Goal: Information Seeking & Learning: Learn about a topic

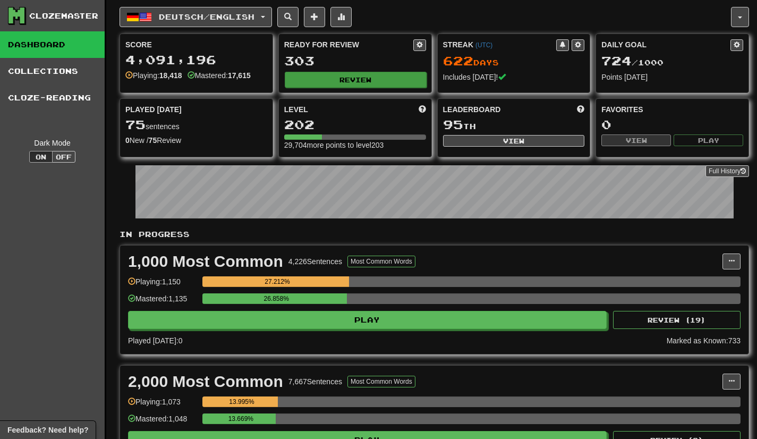
click at [374, 82] on button "Review" at bounding box center [356, 80] width 142 height 16
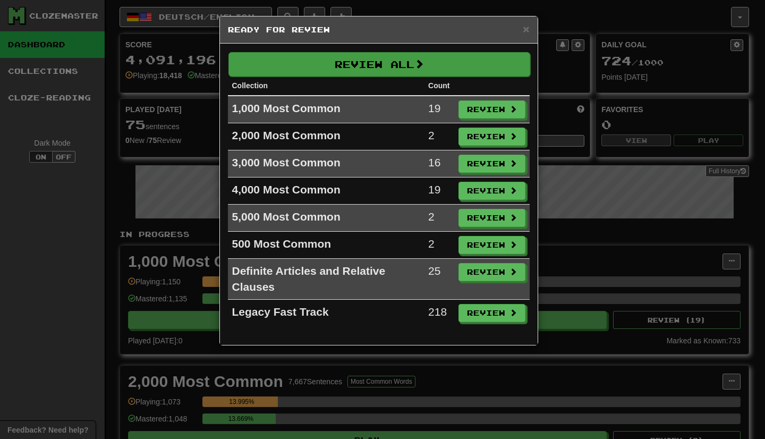
click at [418, 71] on button "Review All" at bounding box center [379, 64] width 302 height 24
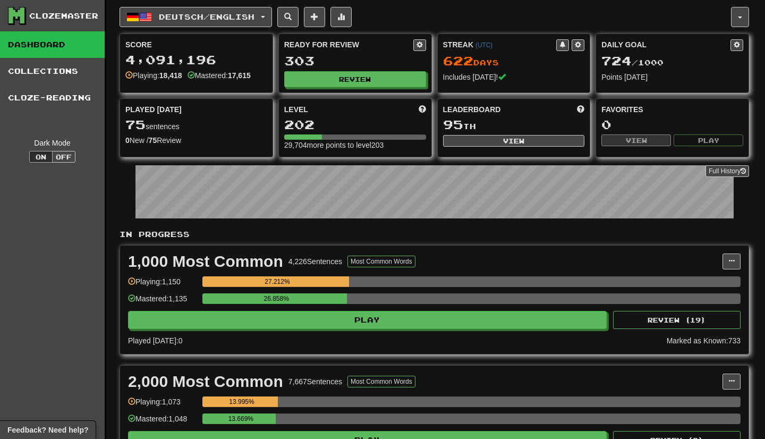
select select "***"
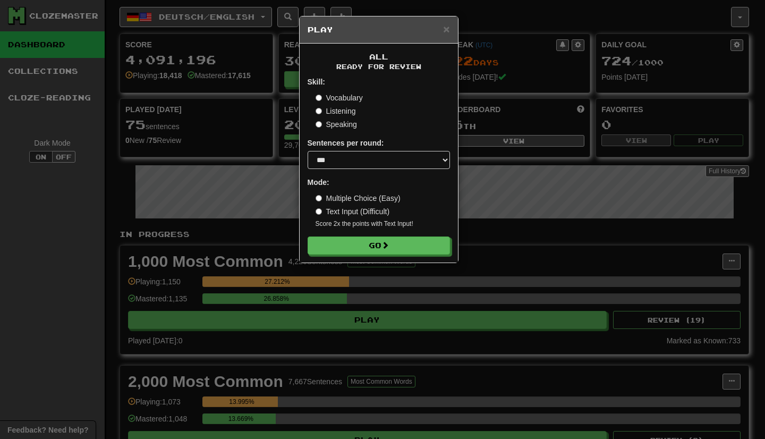
click at [382, 235] on form "Skill: Vocabulary Listening Speaking Sentences per round: * ** ** ** ** ** *** …" at bounding box center [379, 166] width 142 height 178
click at [370, 241] on button "Go" at bounding box center [379, 246] width 142 height 18
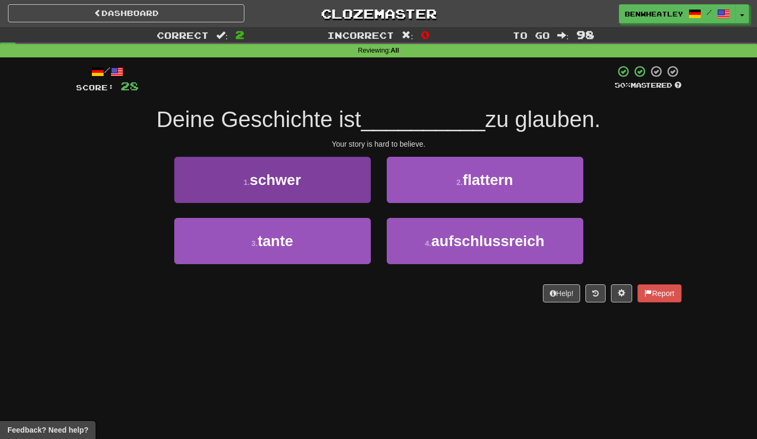
click at [295, 193] on button "1 . schwer" at bounding box center [272, 180] width 197 height 46
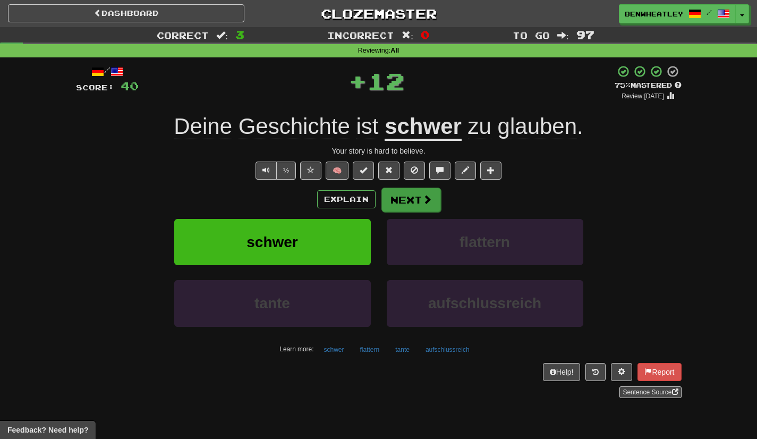
click at [424, 198] on span at bounding box center [427, 199] width 10 height 10
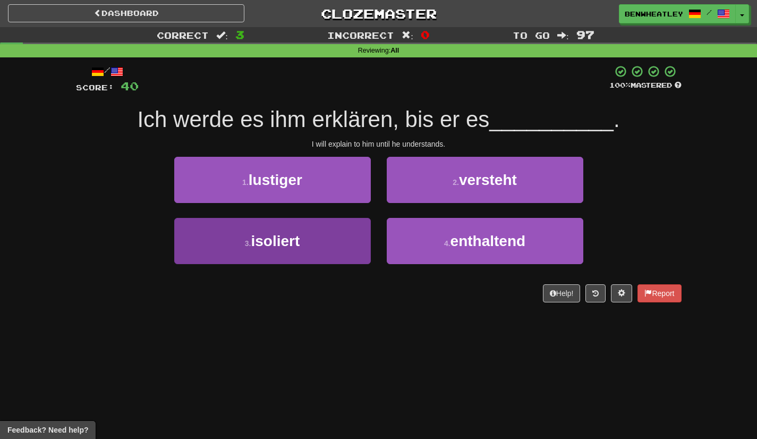
click at [332, 248] on button "3 . isoliert" at bounding box center [272, 241] width 197 height 46
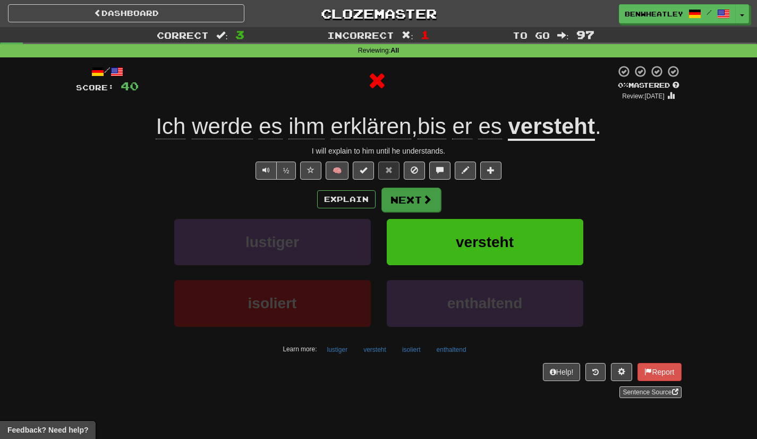
click at [401, 199] on button "Next" at bounding box center [411, 200] width 60 height 24
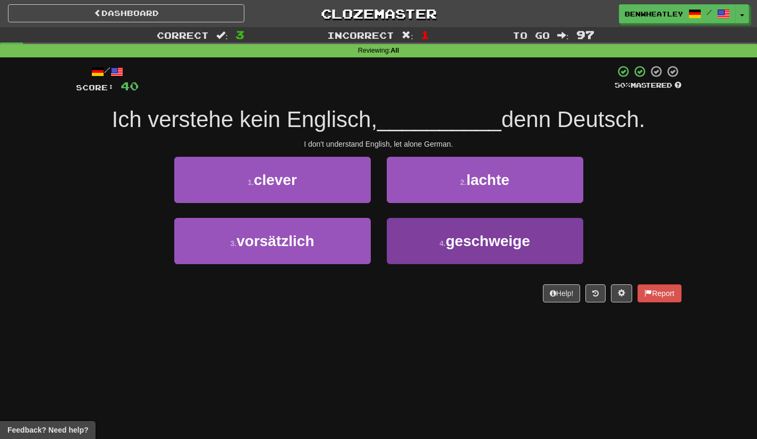
click at [410, 248] on button "4 . geschweige" at bounding box center [485, 241] width 197 height 46
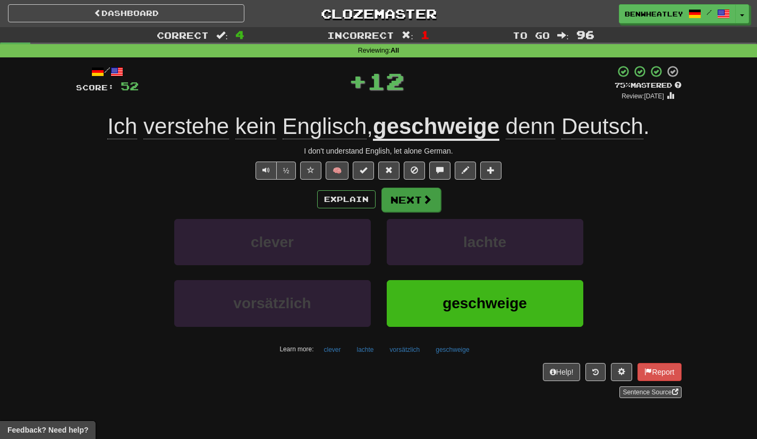
click at [410, 193] on button "Next" at bounding box center [411, 200] width 60 height 24
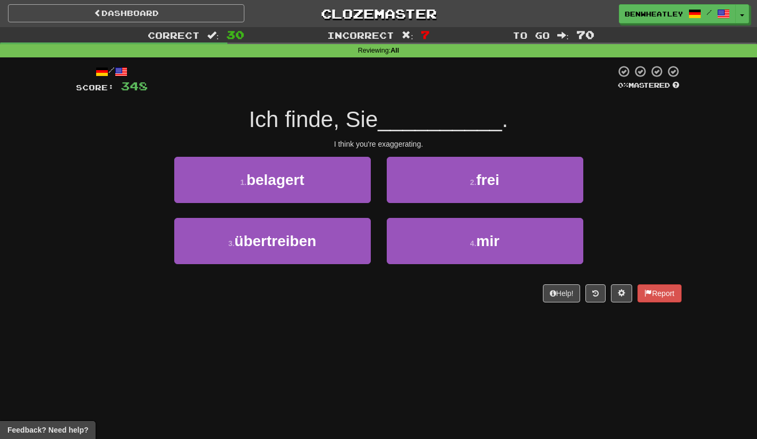
click at [145, 11] on link "Dashboard" at bounding box center [126, 13] width 236 height 18
